Goal: Information Seeking & Learning: Find contact information

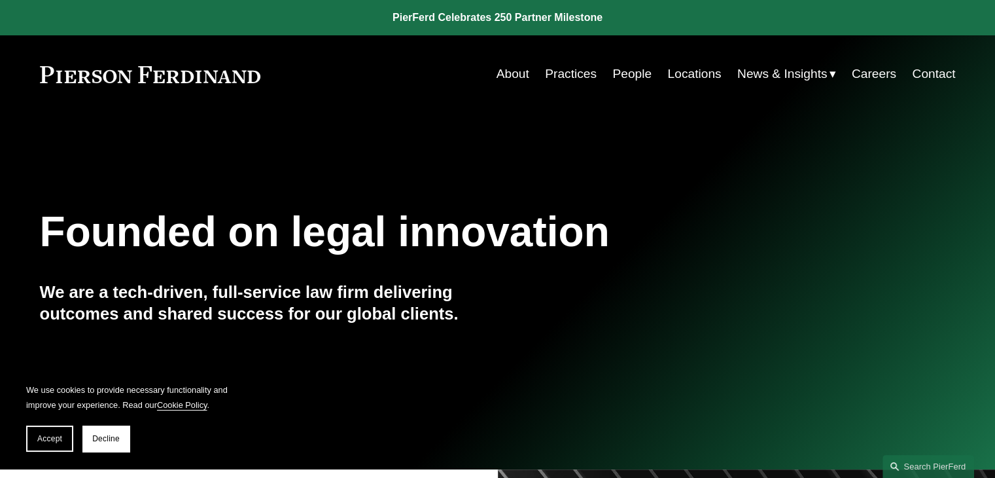
click at [620, 74] on link "People" at bounding box center [632, 74] width 39 height 25
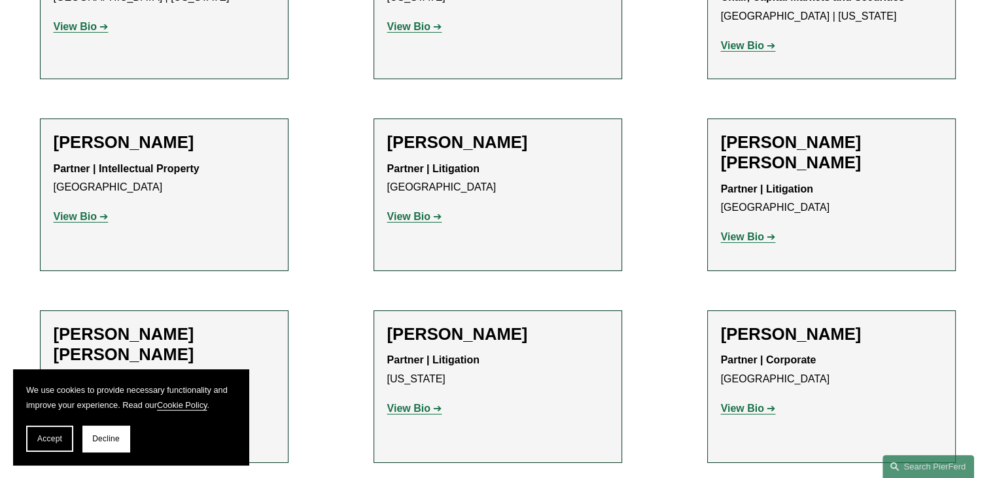
scroll to position [9606, 0]
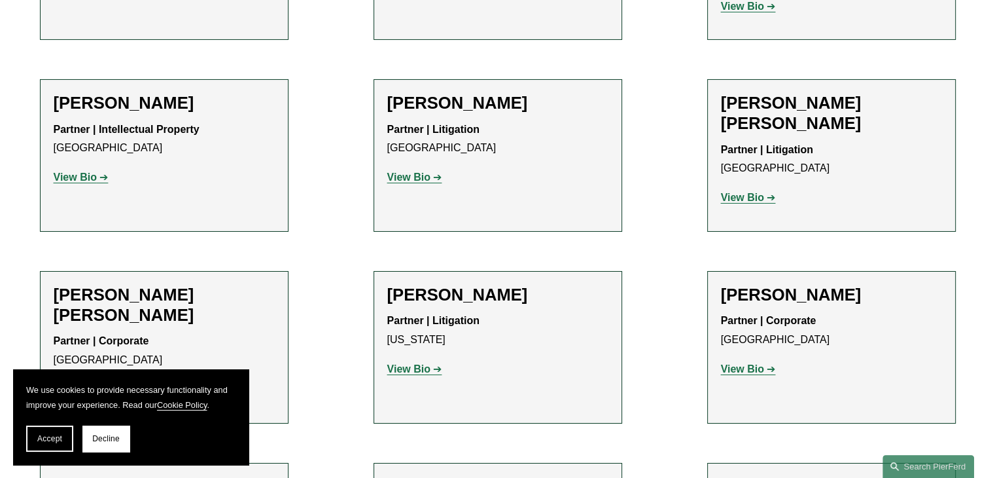
click at [55, 435] on span "Accept" at bounding box center [49, 438] width 25 height 9
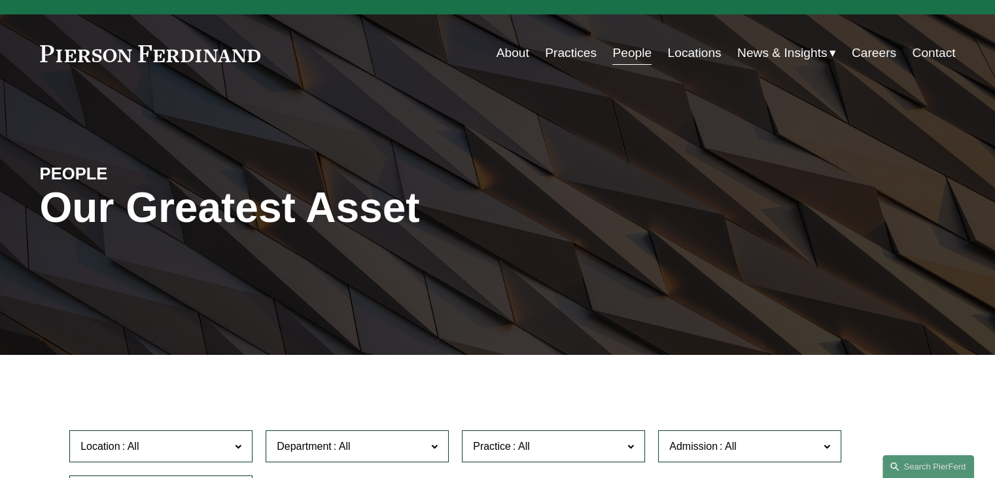
scroll to position [0, 0]
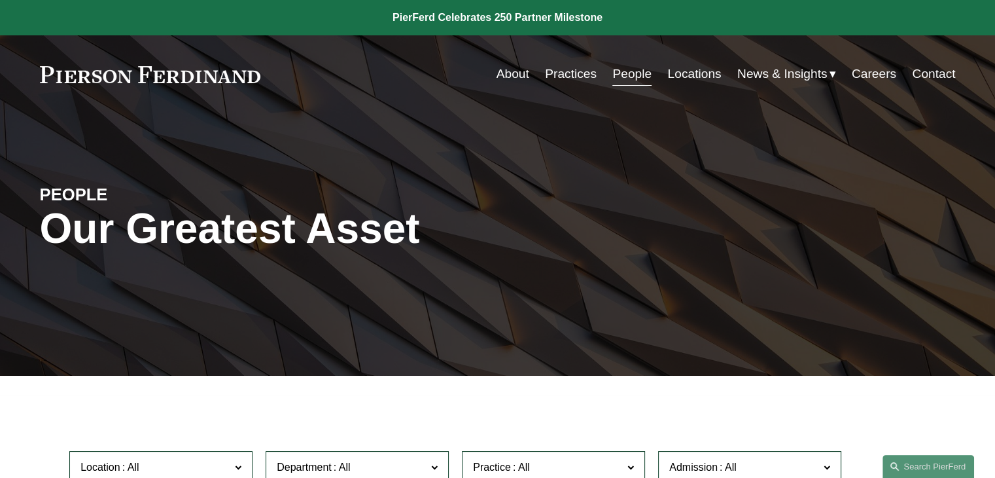
click at [565, 75] on link "Practices" at bounding box center [571, 74] width 52 height 25
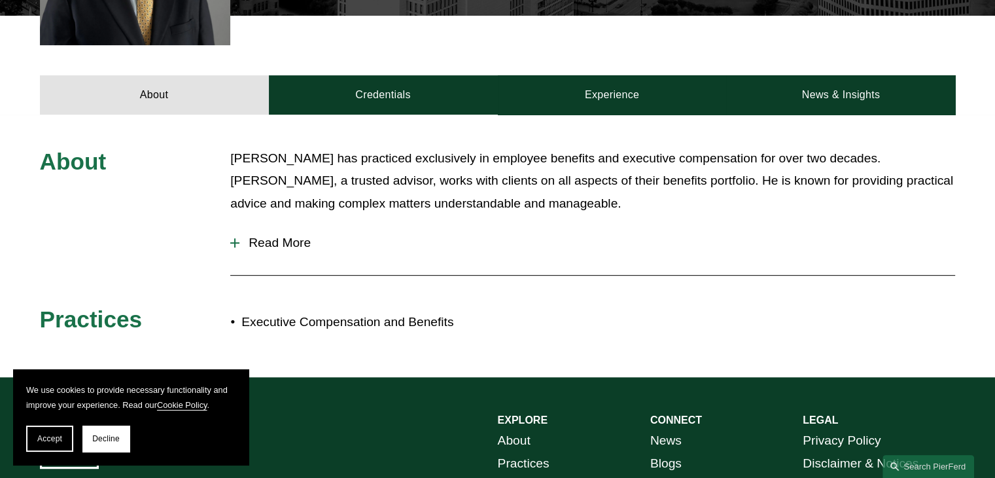
scroll to position [524, 0]
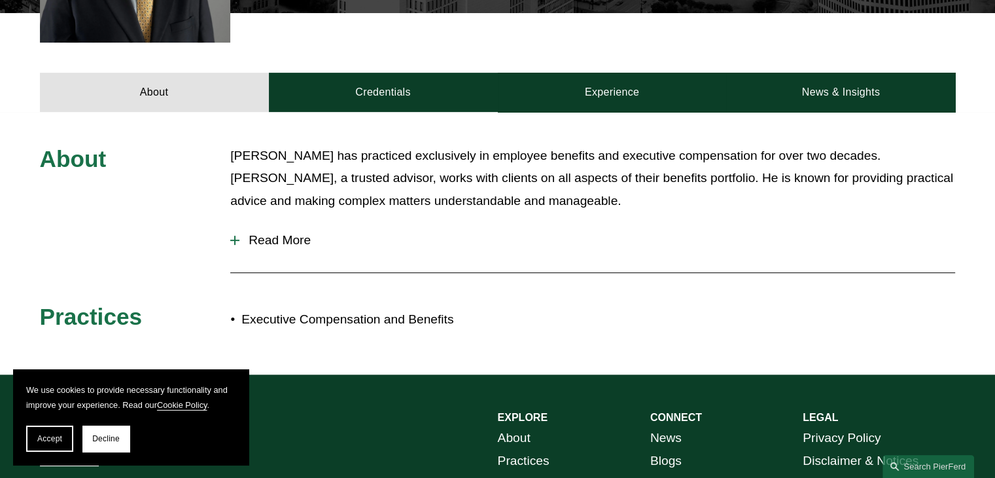
click at [233, 238] on div at bounding box center [234, 240] width 9 height 9
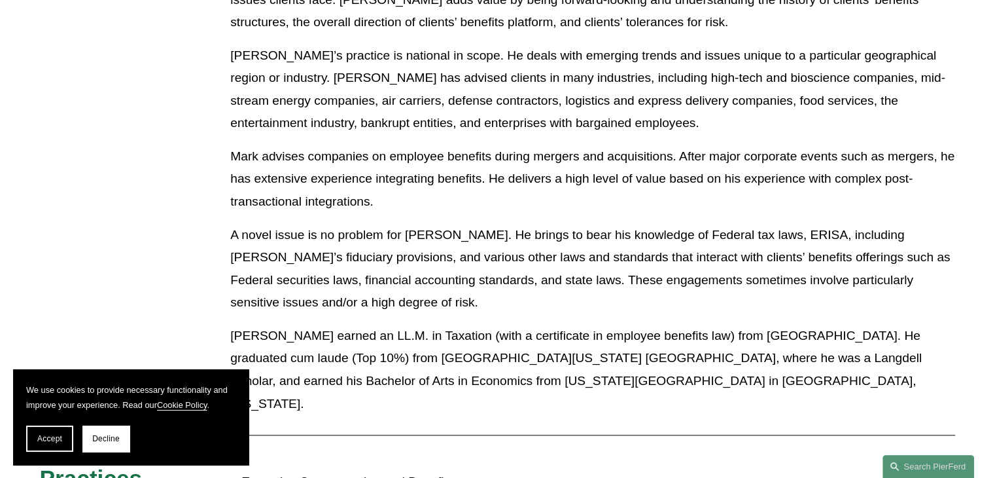
scroll to position [1178, 0]
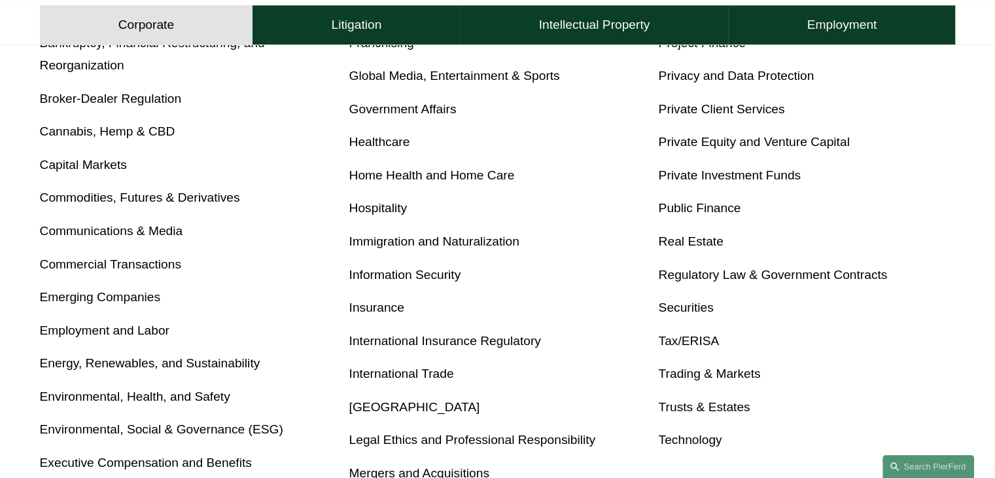
scroll to position [589, 0]
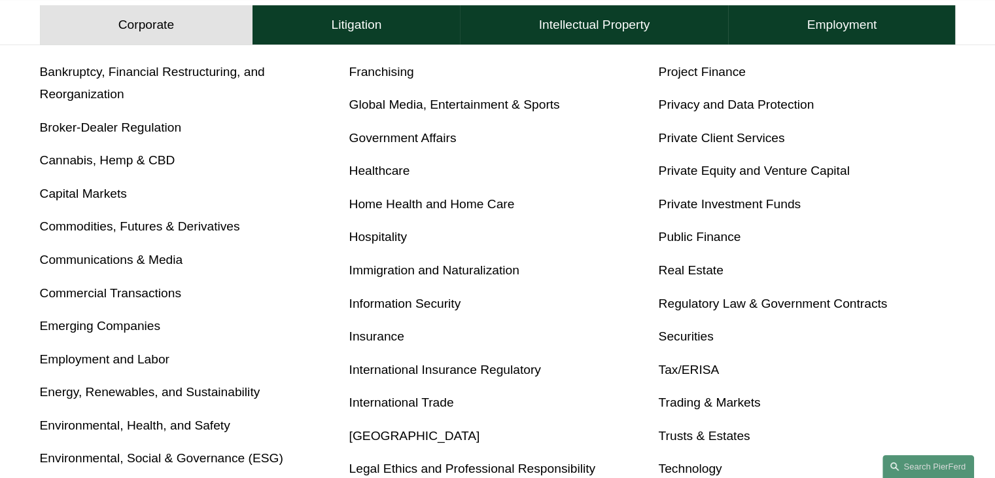
click at [701, 370] on link "Tax/ERISA" at bounding box center [688, 370] width 61 height 14
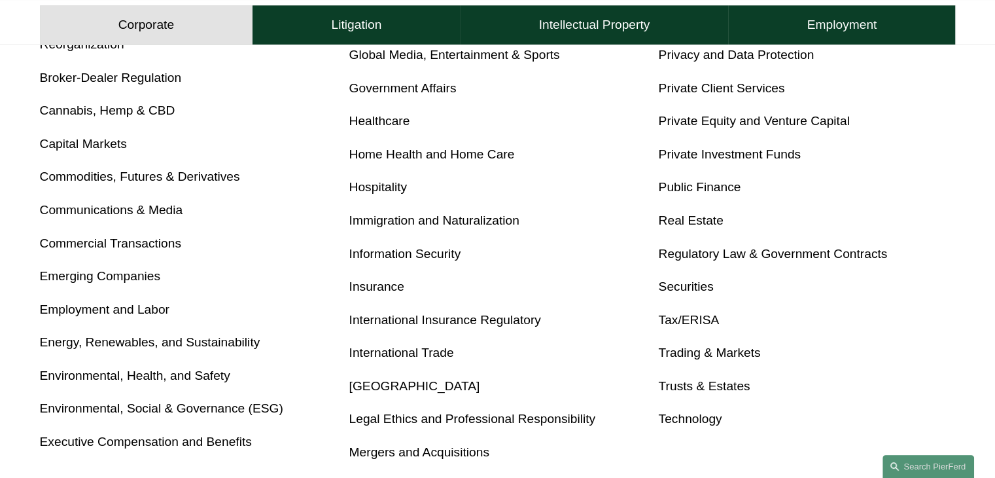
scroll to position [720, 0]
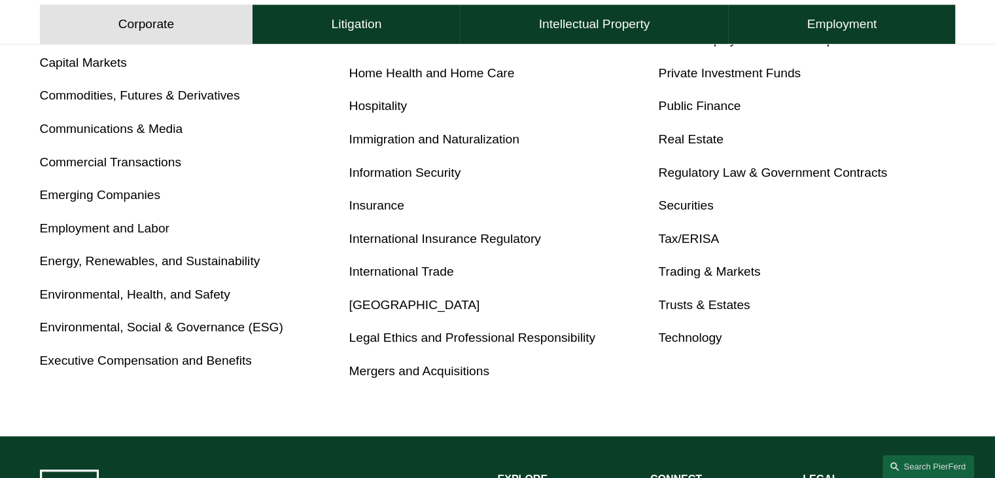
click at [207, 362] on link "Executive Compensation and Benefits" at bounding box center [146, 360] width 212 height 14
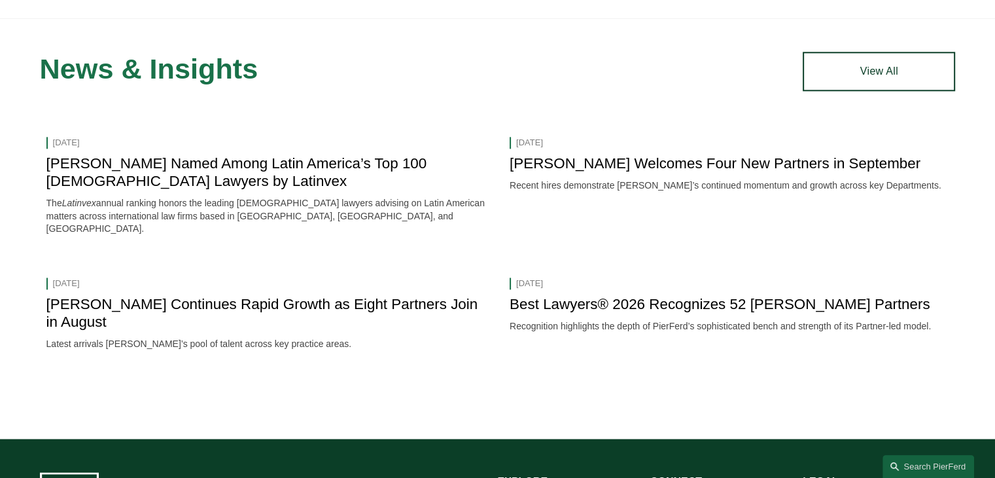
scroll to position [1571, 0]
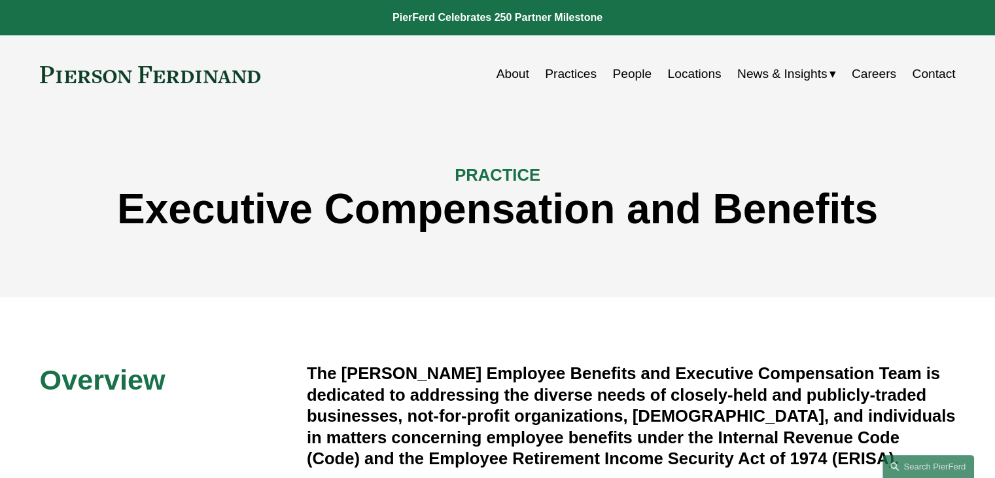
click at [631, 74] on link "People" at bounding box center [632, 74] width 39 height 25
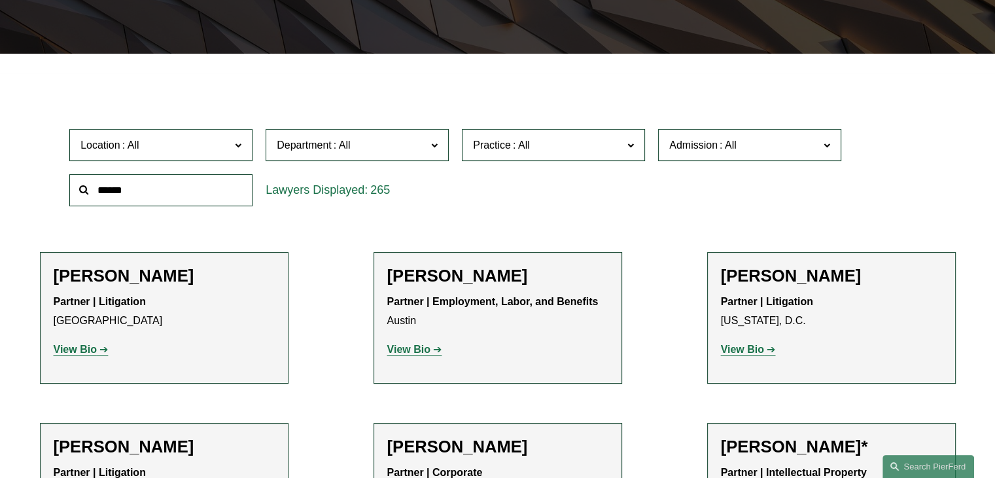
scroll to position [327, 0]
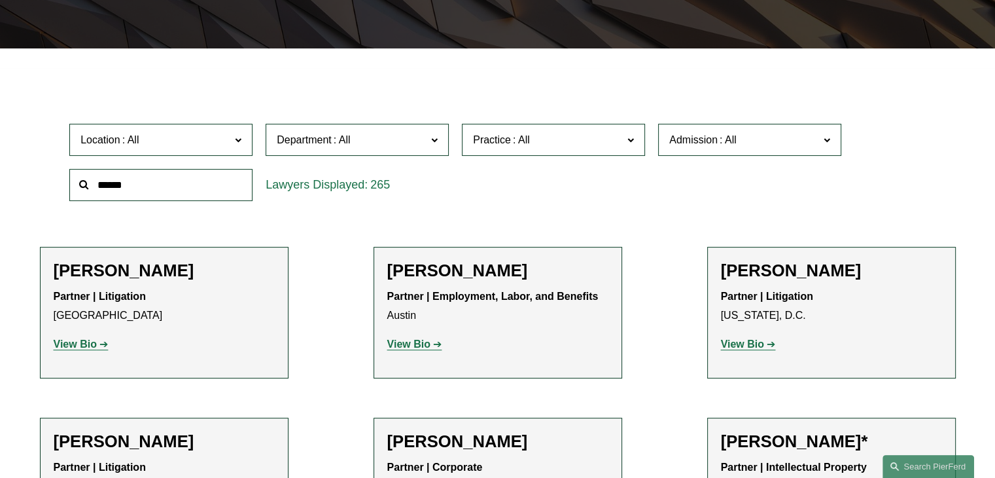
click at [441, 135] on label "Department" at bounding box center [357, 140] width 183 height 32
click at [0, 0] on link "Employment, Labor, and Benefits" at bounding box center [0, 0] width 0 height 0
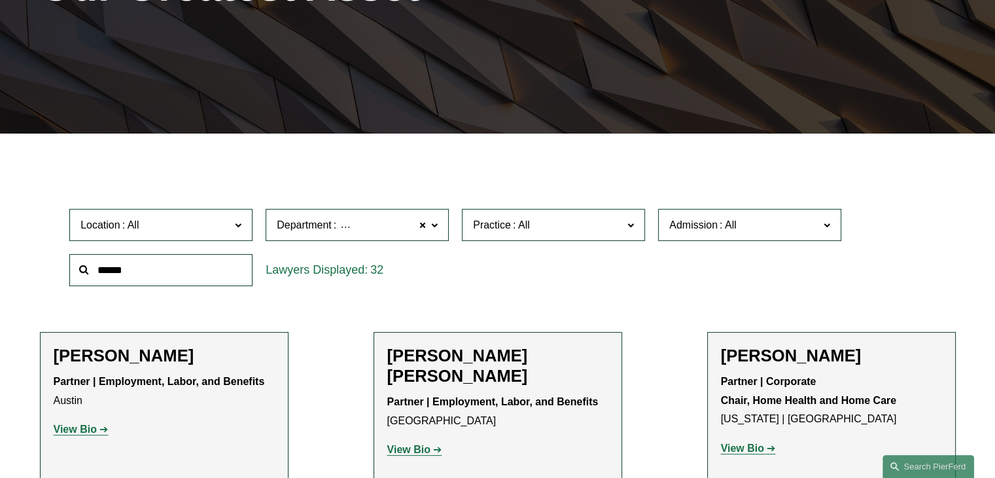
click at [633, 226] on span at bounding box center [631, 224] width 7 height 17
click at [434, 259] on div "32" at bounding box center [357, 270] width 183 height 32
click at [240, 224] on span at bounding box center [238, 224] width 7 height 17
click at [0, 0] on link "[GEOGRAPHIC_DATA]" at bounding box center [0, 0] width 0 height 0
